Goal: Transaction & Acquisition: Subscribe to service/newsletter

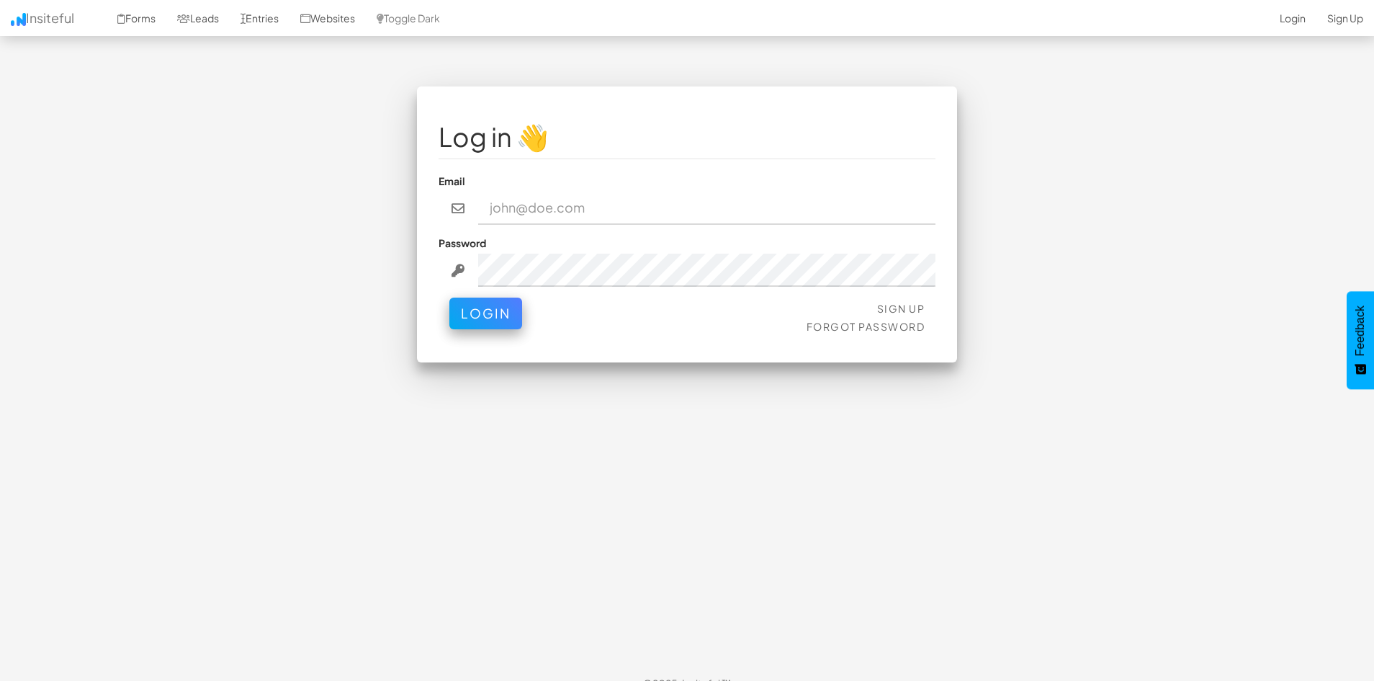
scroll to position [1012, 0]
click at [892, 309] on link "Sign Up" at bounding box center [901, 308] width 48 height 13
click at [218, 21] on link "Leads" at bounding box center [197, 18] width 63 height 36
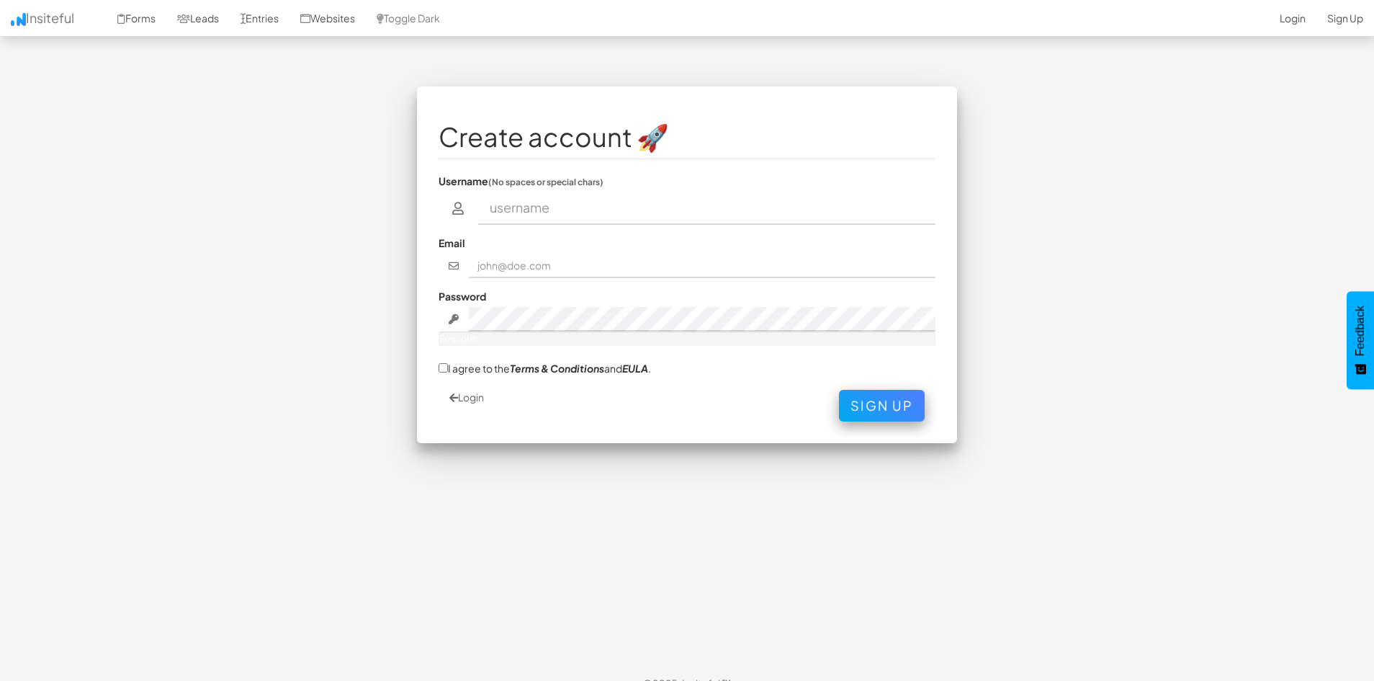
scroll to position [1012, 0]
click at [608, 214] on input "text" at bounding box center [707, 208] width 458 height 33
type input "akinakinov"
type input "akin@groupshift.net"
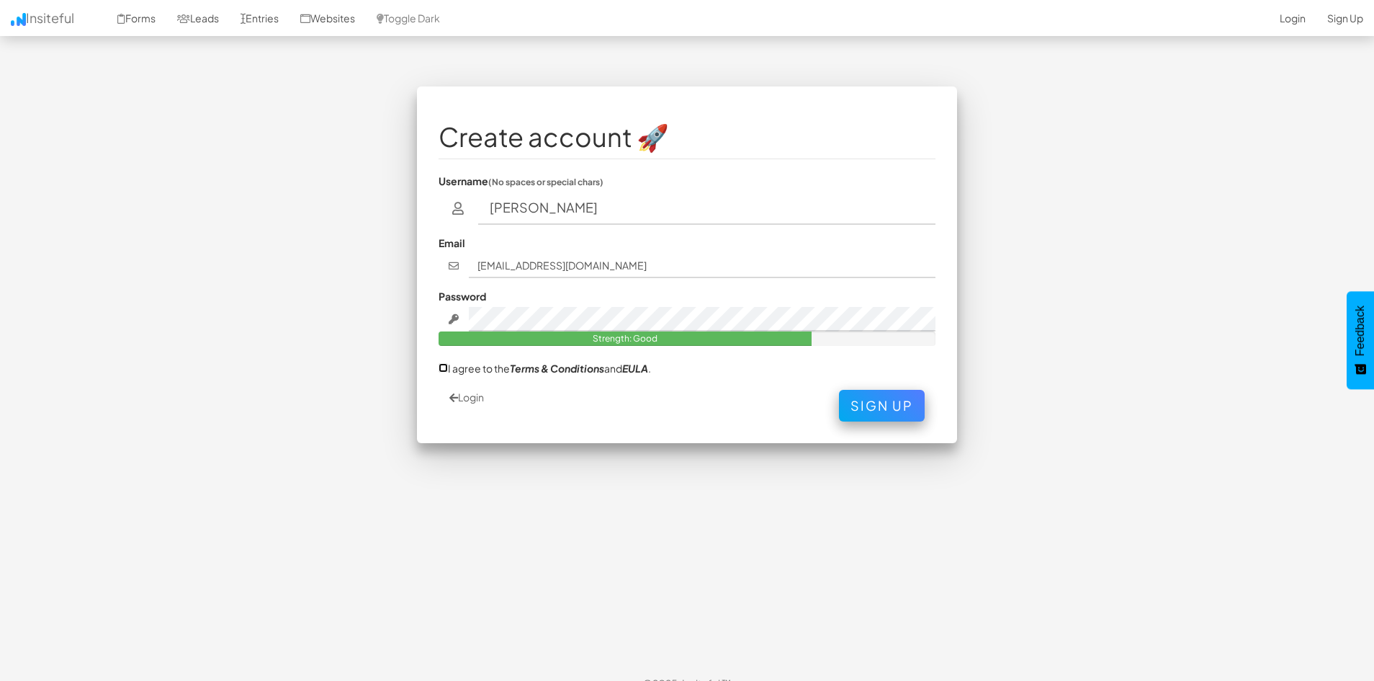
click at [445, 367] on input "I agree to the Terms & Conditions and EULA ." at bounding box center [443, 367] width 9 height 9
checkbox input "true"
click at [887, 408] on button "Sign Up" at bounding box center [882, 402] width 86 height 32
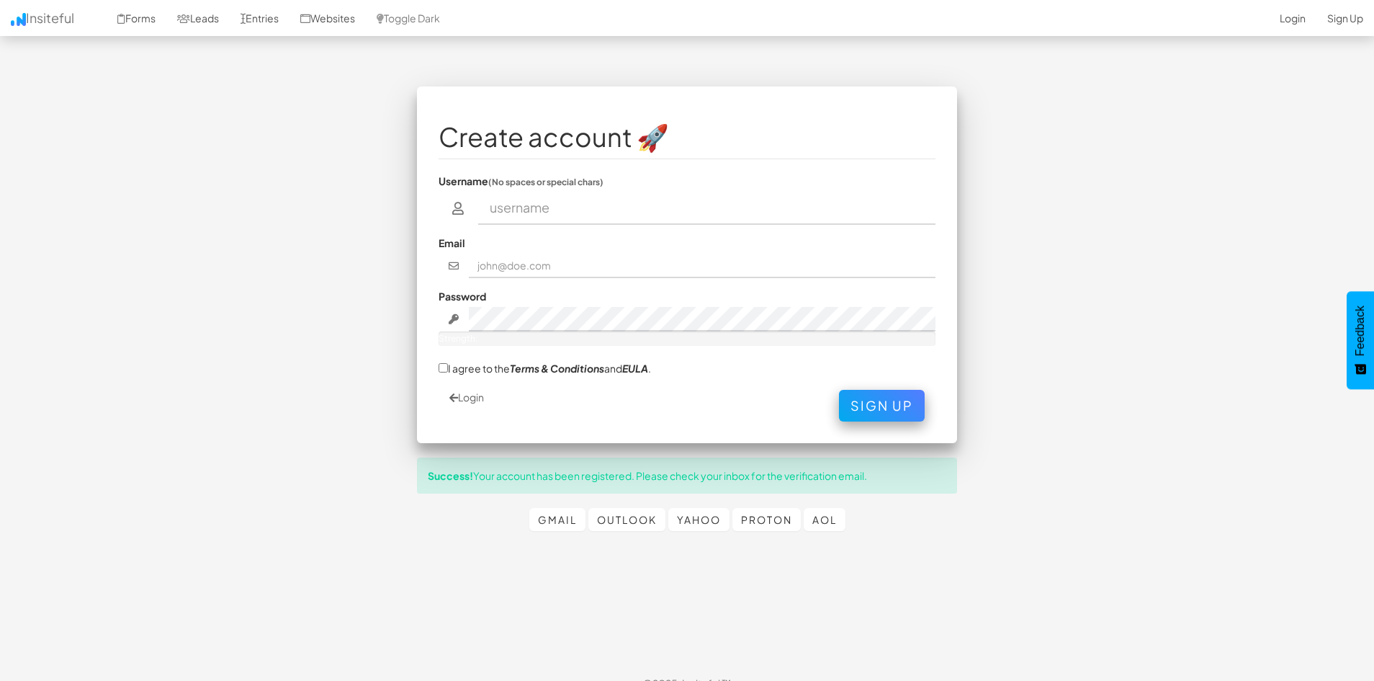
scroll to position [1012, 0]
click at [570, 213] on input "text" at bounding box center [707, 208] width 458 height 33
click at [468, 395] on link "Login" at bounding box center [466, 396] width 35 height 13
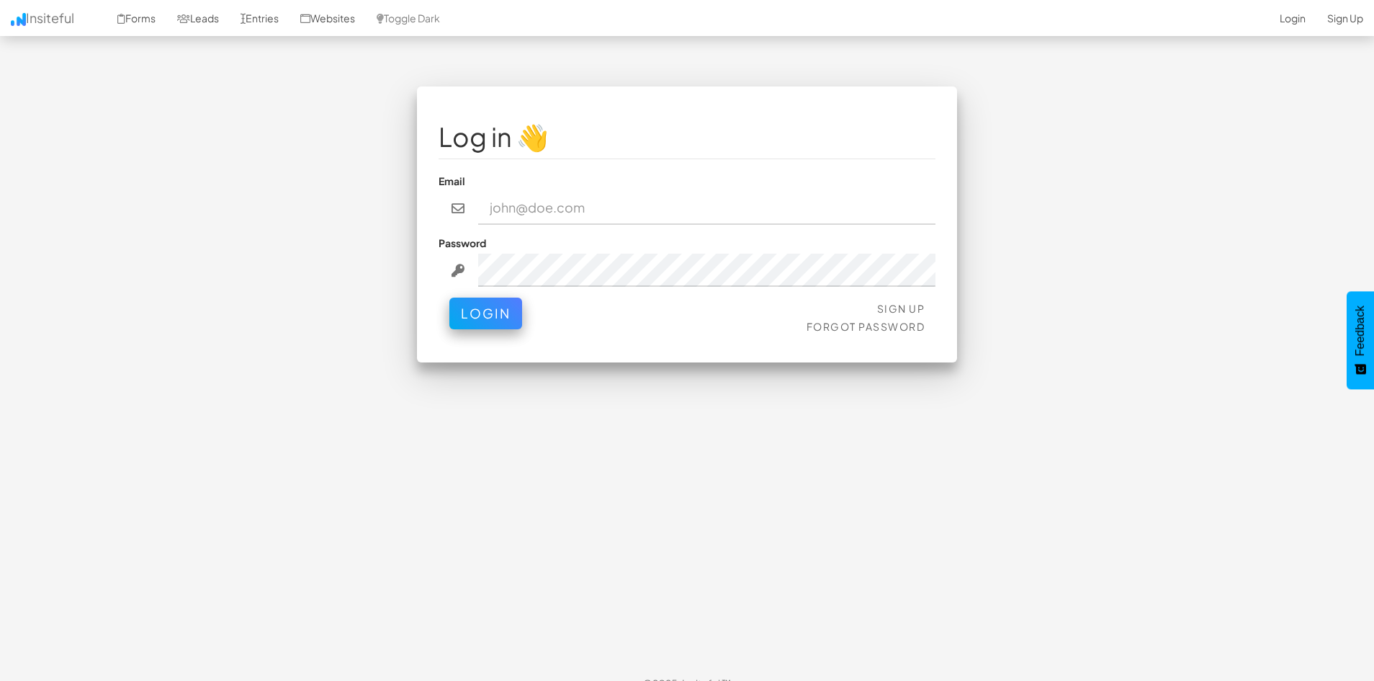
scroll to position [1012, 0]
type input "[EMAIL_ADDRESS][DOMAIN_NAME]"
click at [511, 308] on button "Login" at bounding box center [485, 310] width 73 height 32
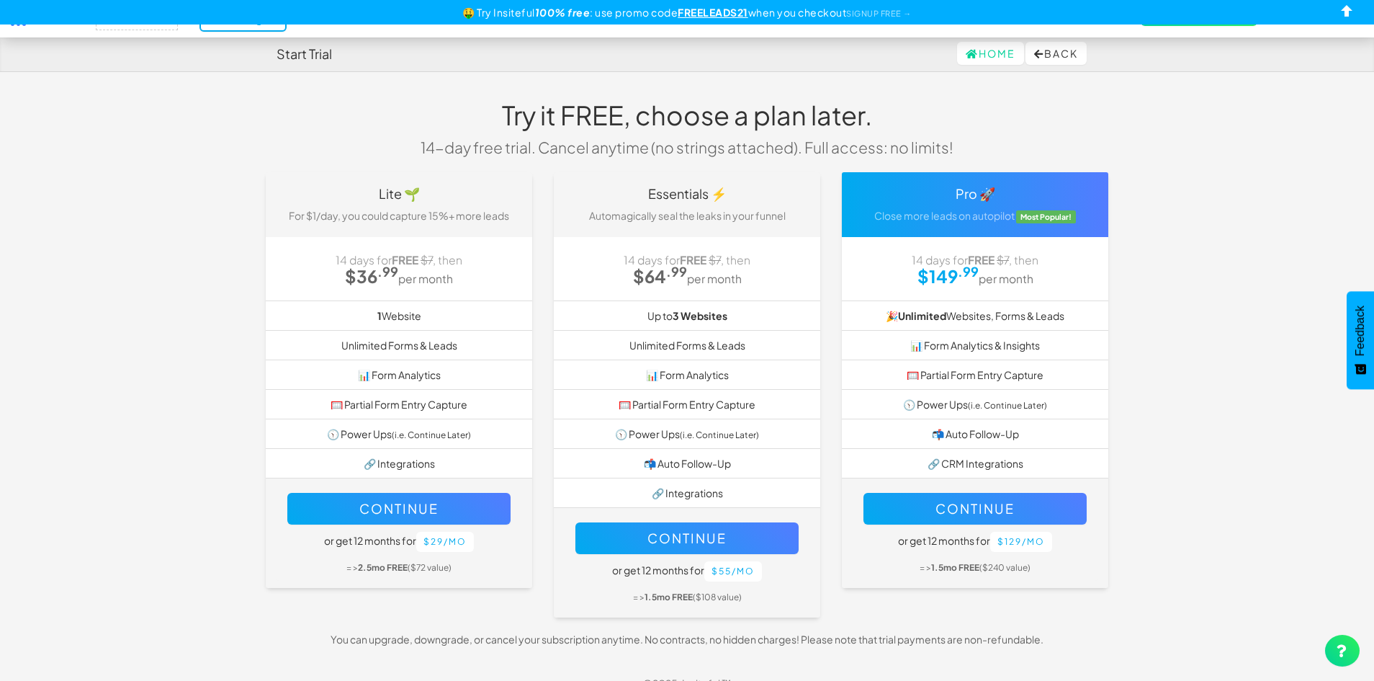
scroll to position [1012, 0]
click at [972, 54] on link "Home" at bounding box center [990, 53] width 67 height 23
click at [297, 56] on h4 "Start Trial" at bounding box center [304, 54] width 55 height 14
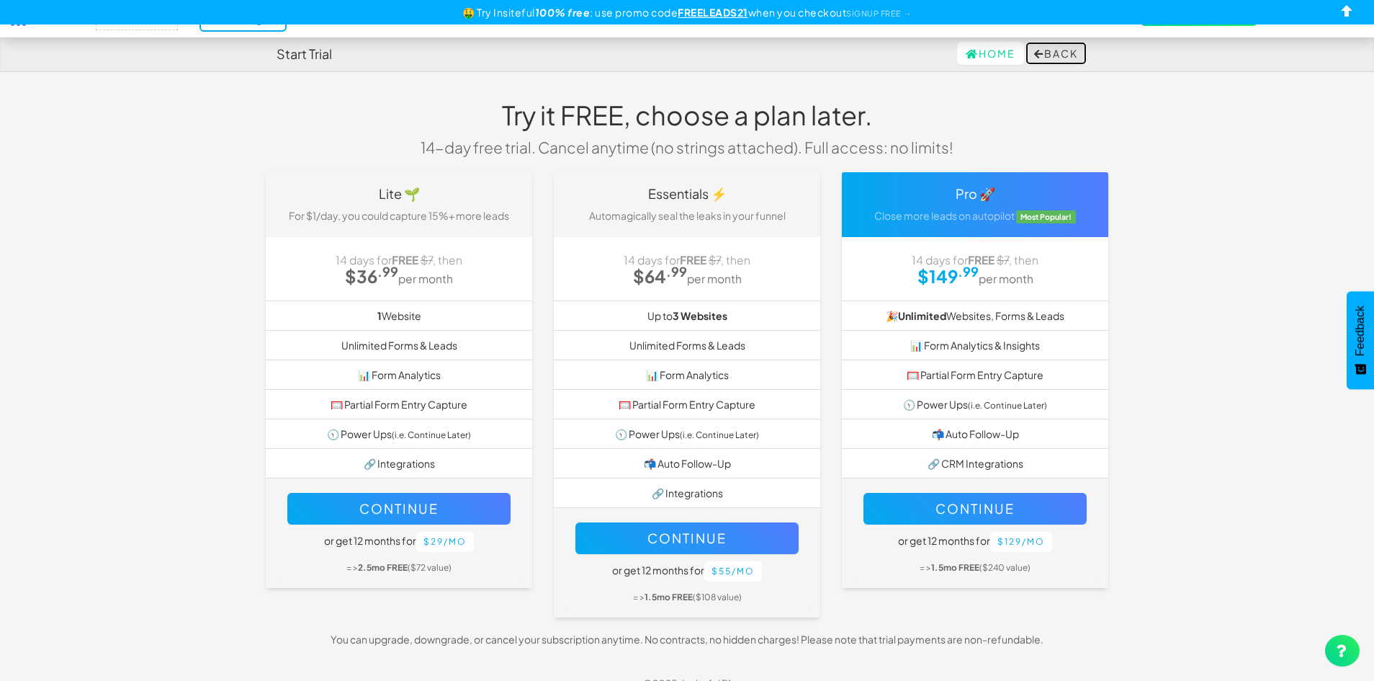
click at [1067, 51] on button "Back" at bounding box center [1056, 53] width 61 height 23
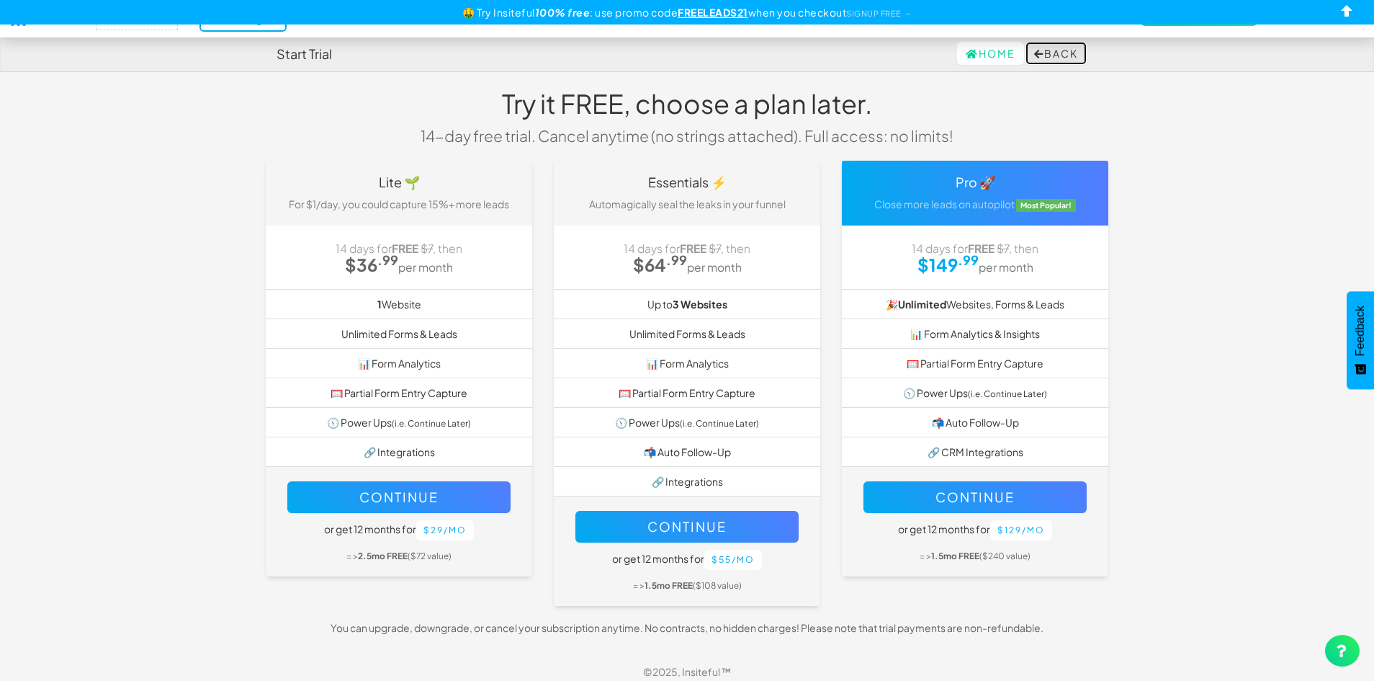
scroll to position [0, 0]
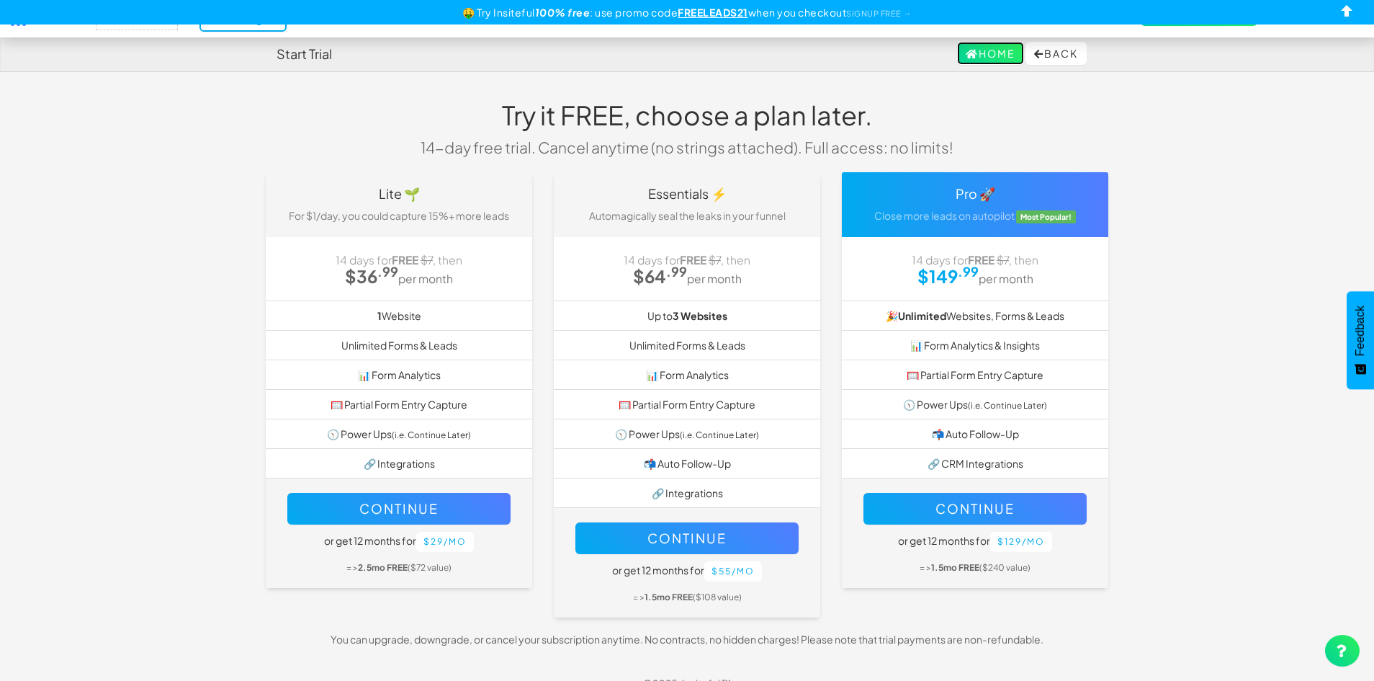
click at [985, 46] on link "Home" at bounding box center [990, 53] width 67 height 23
click at [1346, 11] on input "checkbox" at bounding box center [1348, 14] width 22 height 22
checkbox input "true"
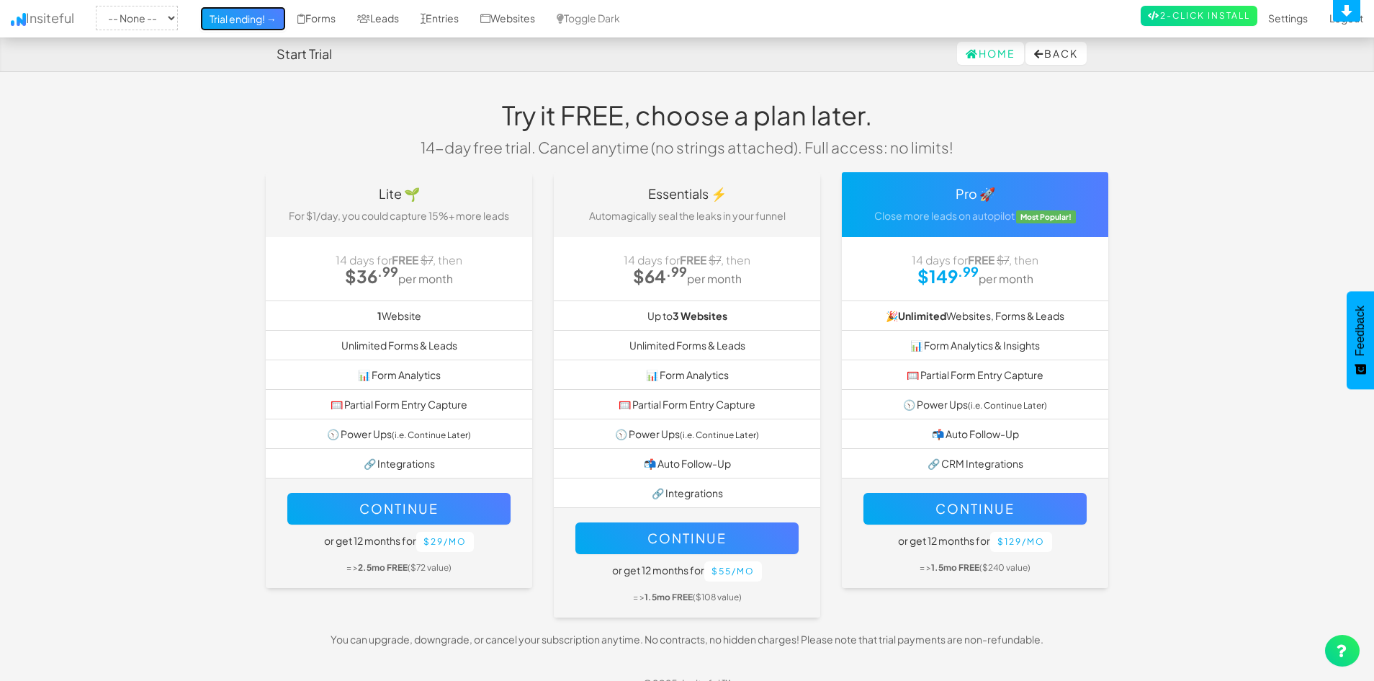
click at [272, 20] on link "Trial ending! →" at bounding box center [243, 19] width 87 height 26
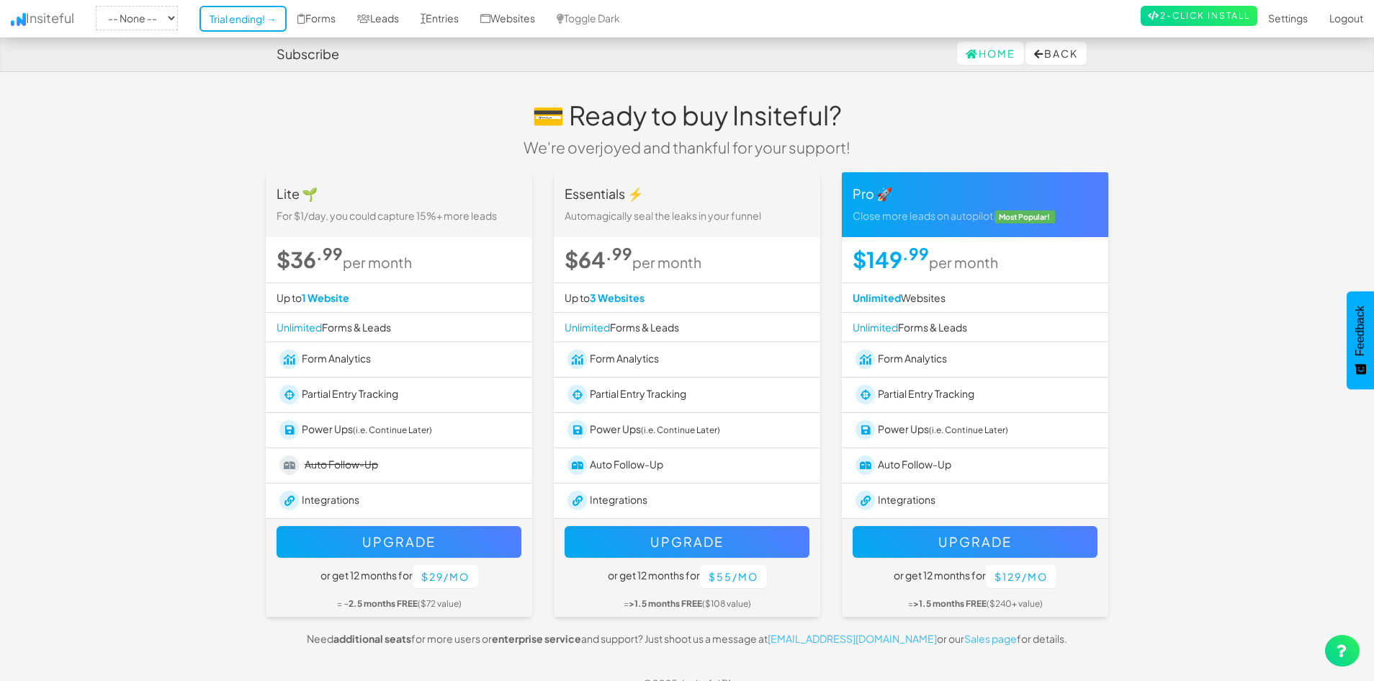
scroll to position [1012, 0]
click at [333, 18] on link "Forms" at bounding box center [317, 18] width 60 height 36
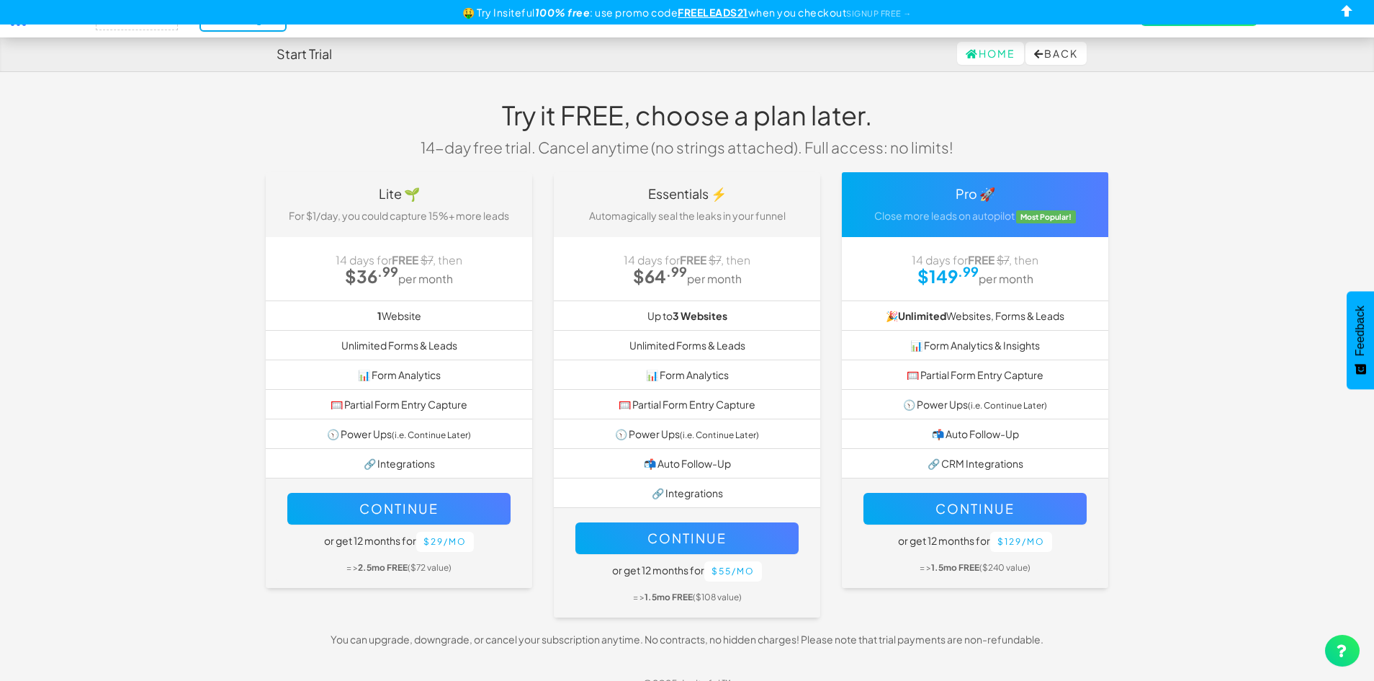
click at [158, 22] on div "🤑 Try Insiteful 100% free : use promo code FREELEADS21 when you checkout SIGNUP…" at bounding box center [687, 12] width 1374 height 24
click at [1344, 14] on input "checkbox" at bounding box center [1348, 14] width 22 height 22
checkbox input "true"
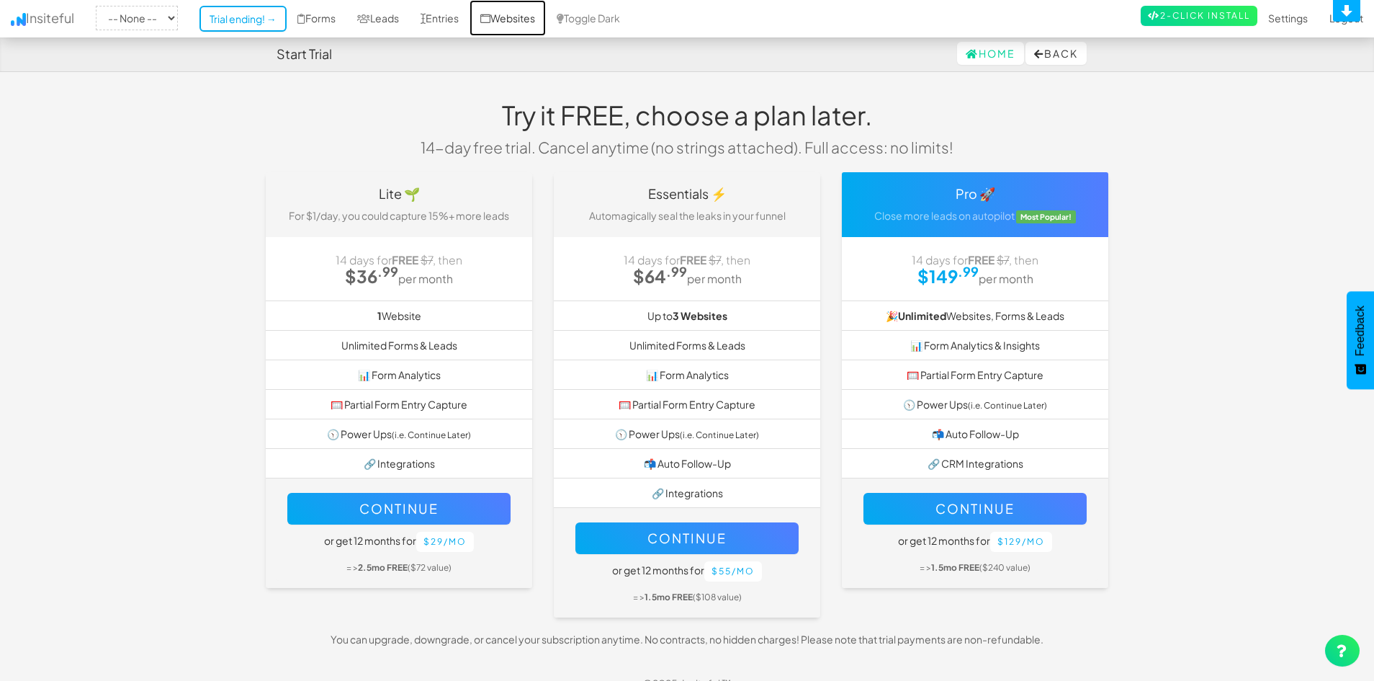
click at [514, 20] on link "Websites" at bounding box center [508, 18] width 76 height 36
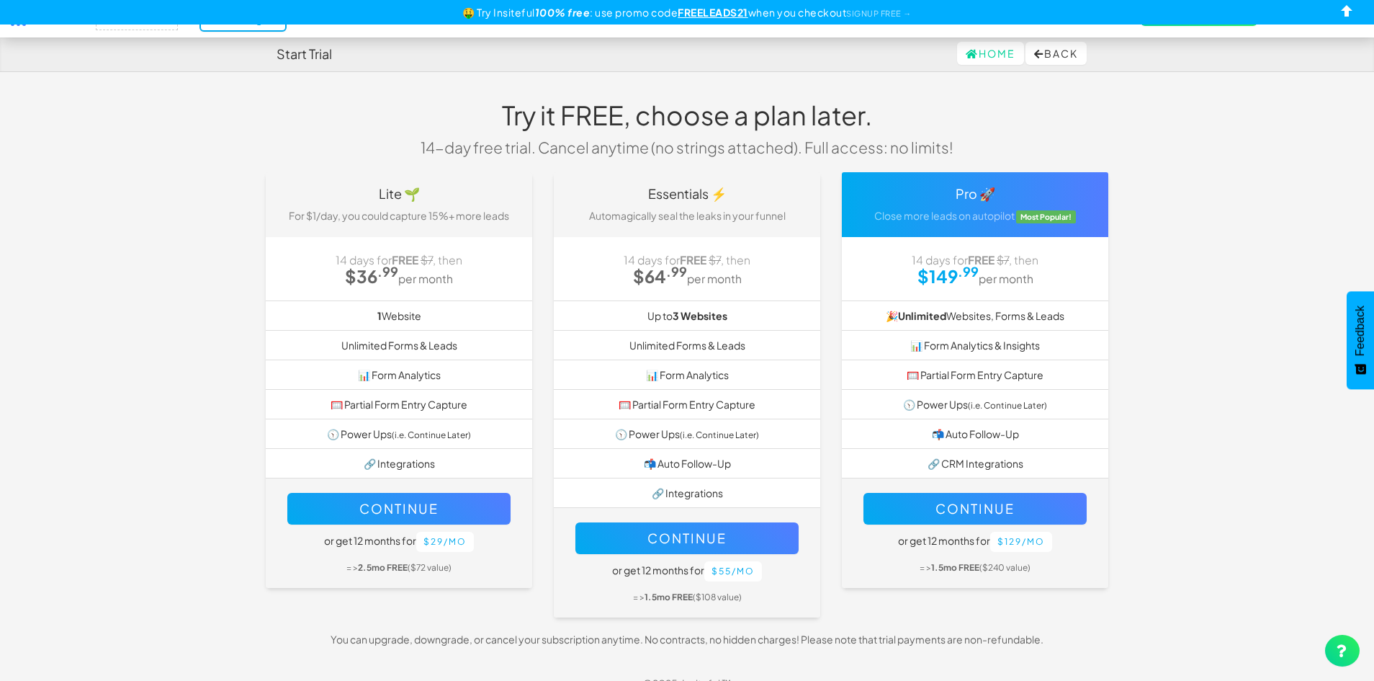
scroll to position [1012, 0]
click at [1348, 12] on input "checkbox" at bounding box center [1348, 14] width 22 height 22
checkbox input "true"
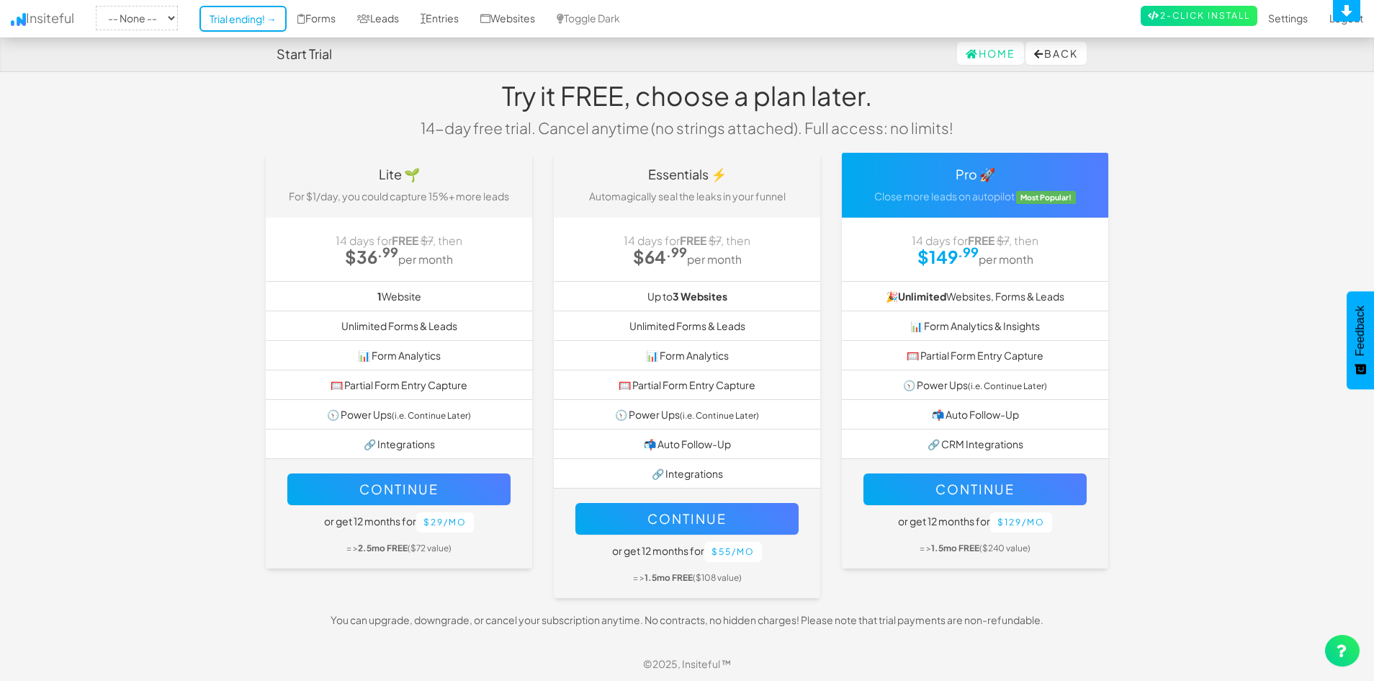
scroll to position [20, 0]
